Goal: Information Seeking & Learning: Learn about a topic

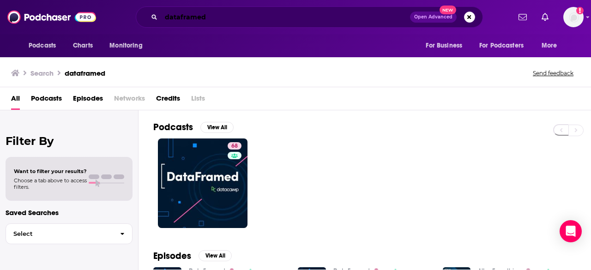
click at [325, 11] on input "dataframed" at bounding box center [285, 17] width 249 height 15
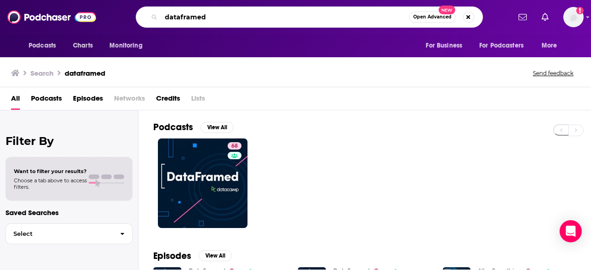
click at [326, 11] on input "dataframed" at bounding box center [285, 17] width 248 height 15
drag, startPoint x: 221, startPoint y: 18, endPoint x: 143, endPoint y: 16, distance: 78.1
click at [143, 16] on div "dataframed Open Advanced New" at bounding box center [309, 16] width 347 height 21
type input "remarkable people"
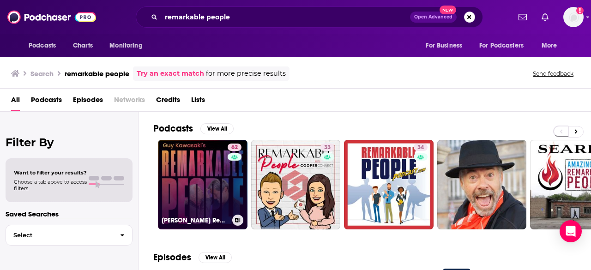
click at [163, 186] on link "62 [PERSON_NAME] Remarkable People" at bounding box center [203, 185] width 90 height 90
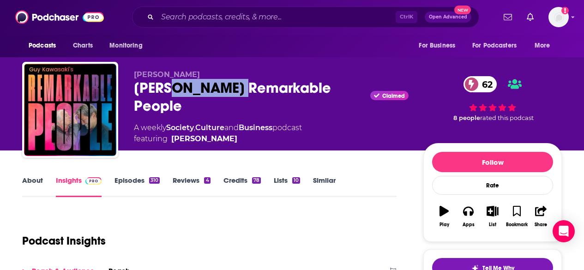
drag, startPoint x: 241, startPoint y: 89, endPoint x: 188, endPoint y: 16, distance: 90.1
click at [169, 88] on div "[PERSON_NAME] Remarkable People Claimed 62" at bounding box center [271, 97] width 275 height 36
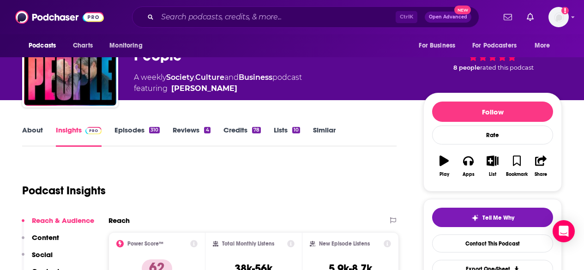
scroll to position [46, 0]
